Goal: Find specific page/section: Find specific page/section

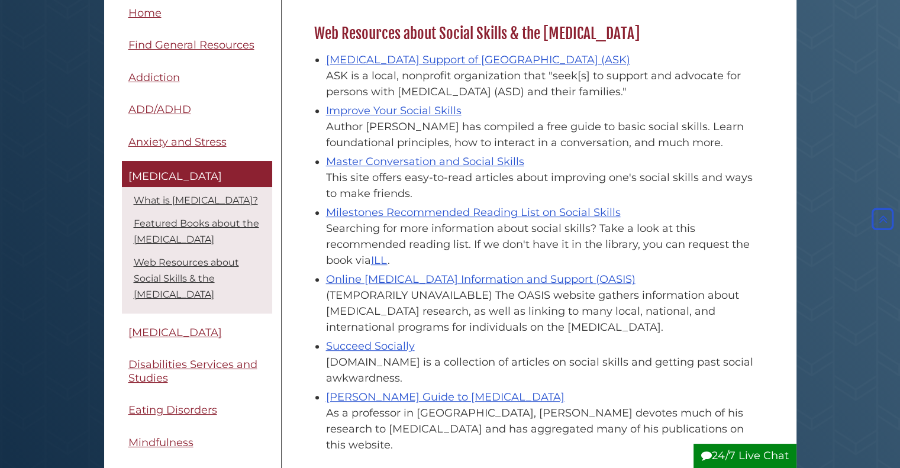
scroll to position [467, 0]
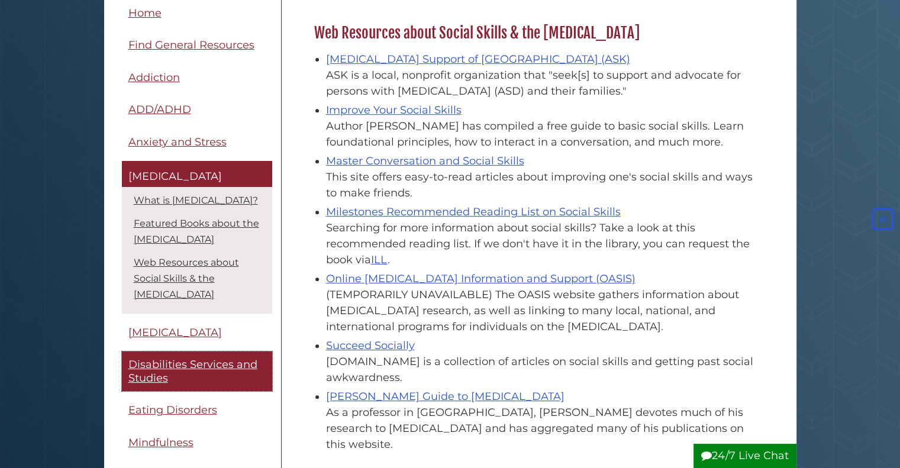
click at [140, 372] on span "Disabilities Services and Studies" at bounding box center [192, 372] width 129 height 27
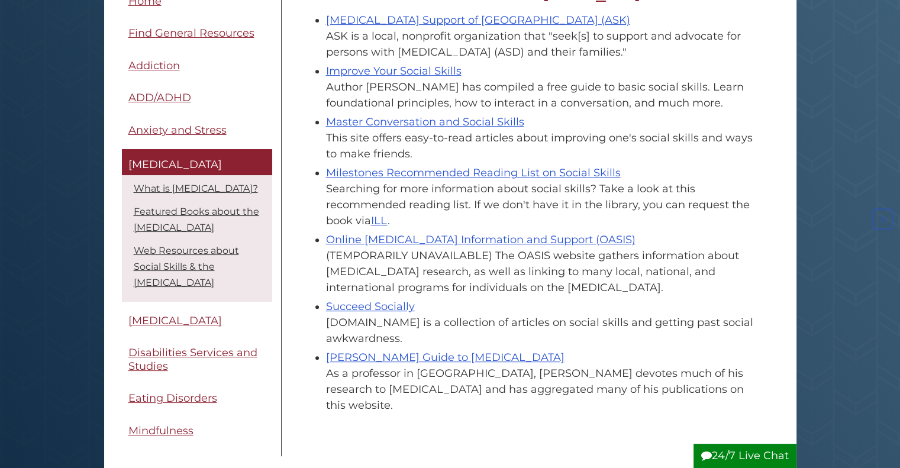
scroll to position [421, 453]
